Goal: Find specific page/section: Find specific page/section

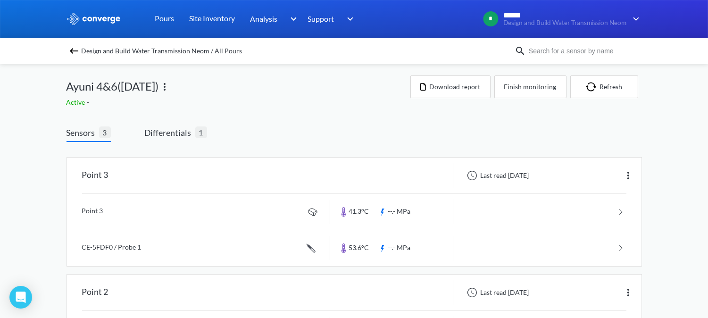
drag, startPoint x: 221, startPoint y: 50, endPoint x: 188, endPoint y: 48, distance: 33.1
click at [188, 48] on span "Design and Build Water Transmission Neom / All Pours" at bounding box center [162, 50] width 161 height 13
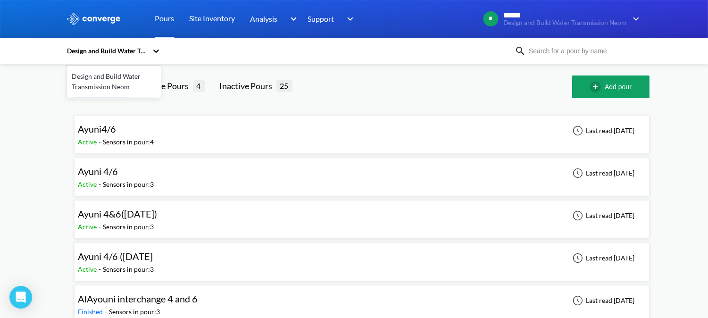
click at [159, 50] on icon at bounding box center [155, 50] width 9 height 9
click at [106, 82] on div "Design and Build Water Transmission Neom" at bounding box center [114, 81] width 94 height 28
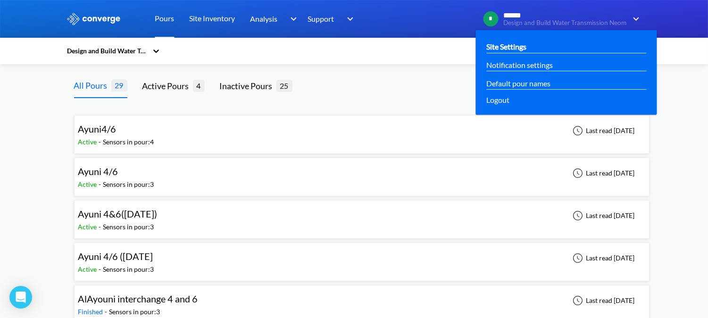
click at [520, 50] on link "Site Settings" at bounding box center [507, 47] width 40 height 12
